Goal: Task Accomplishment & Management: Use online tool/utility

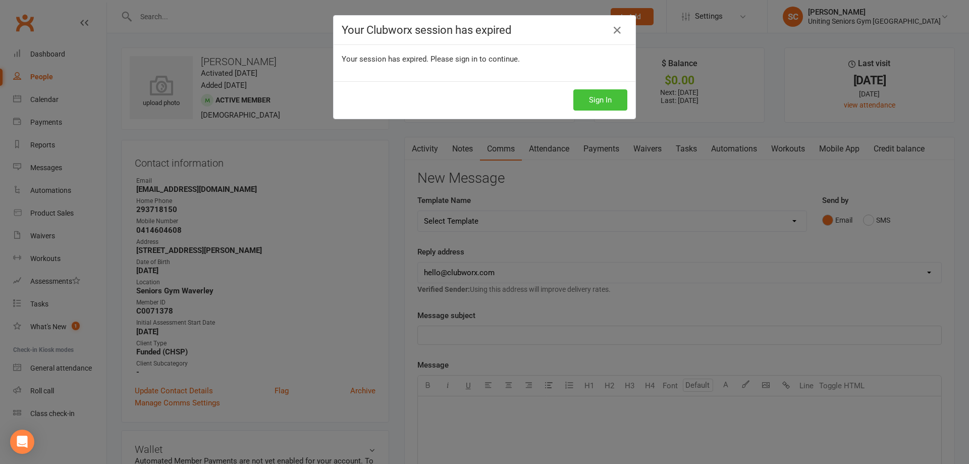
click at [602, 103] on button "Sign In" at bounding box center [601, 99] width 54 height 21
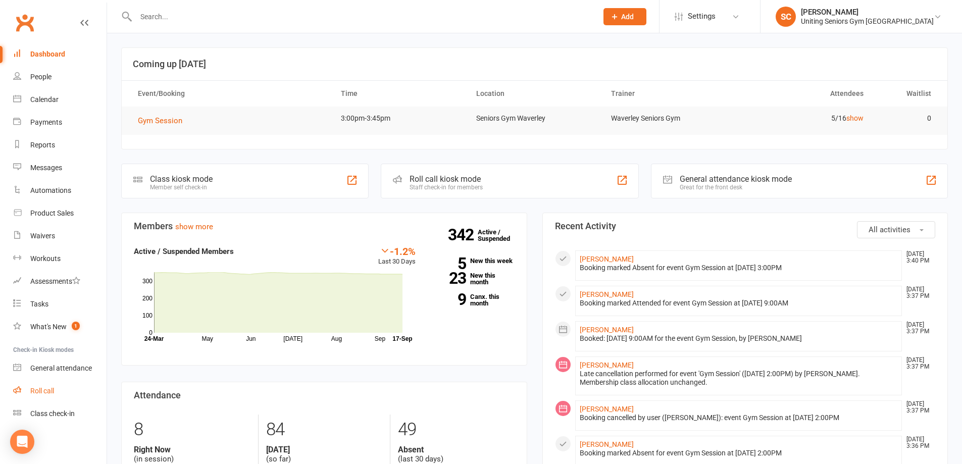
click at [49, 393] on div "Roll call" at bounding box center [42, 391] width 24 height 8
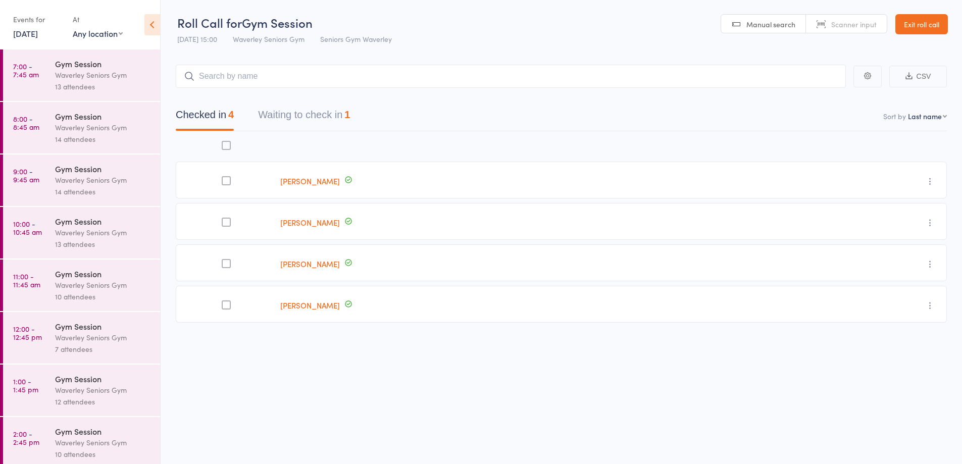
click at [63, 123] on div "Waverley Seniors Gym" at bounding box center [103, 128] width 96 height 12
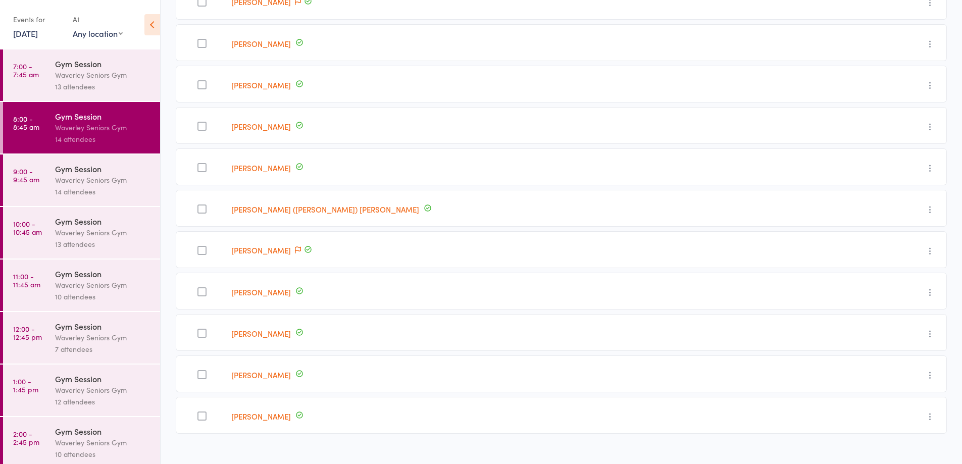
scroll to position [318, 0]
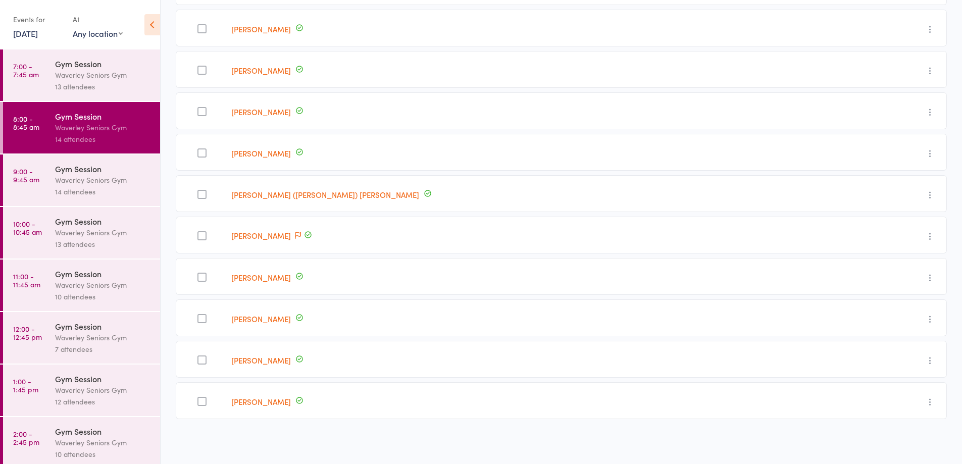
click at [75, 171] on div "Gym Session" at bounding box center [103, 168] width 96 height 11
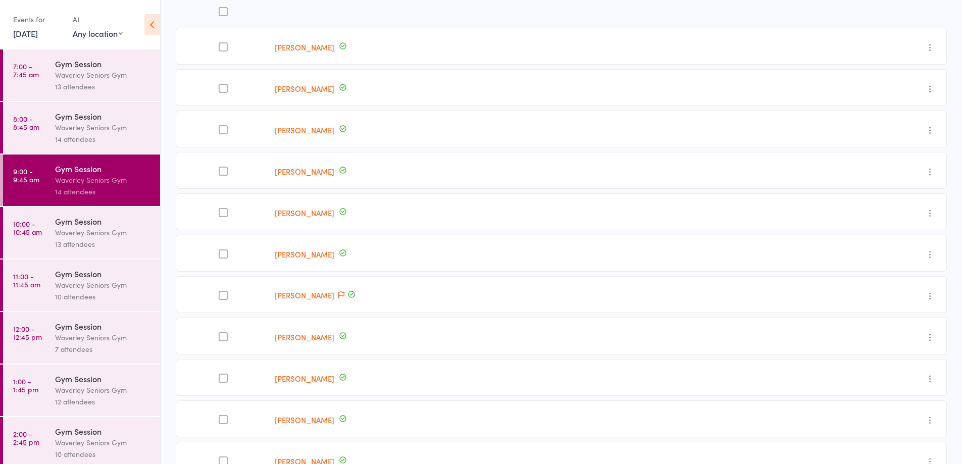
scroll to position [152, 0]
